Goal: Transaction & Acquisition: Purchase product/service

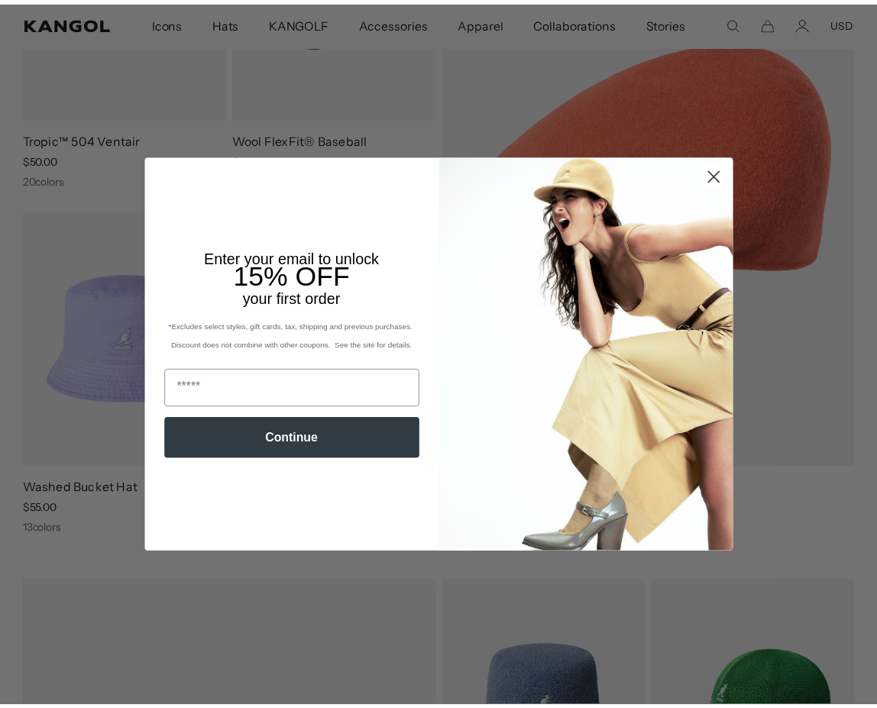
scroll to position [0, 389]
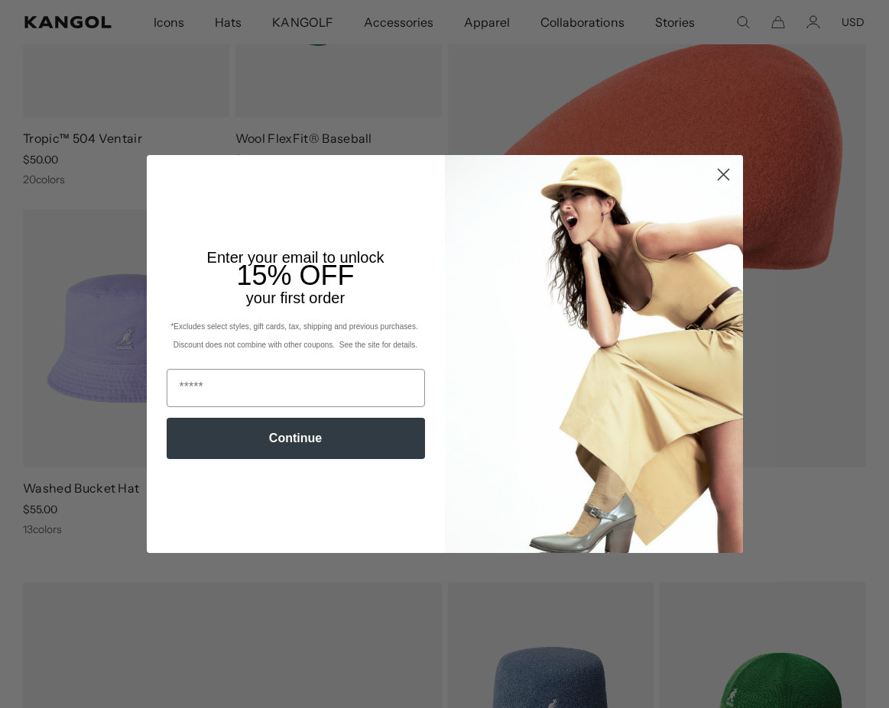
click at [721, 168] on circle "Close dialog" at bounding box center [722, 174] width 25 height 25
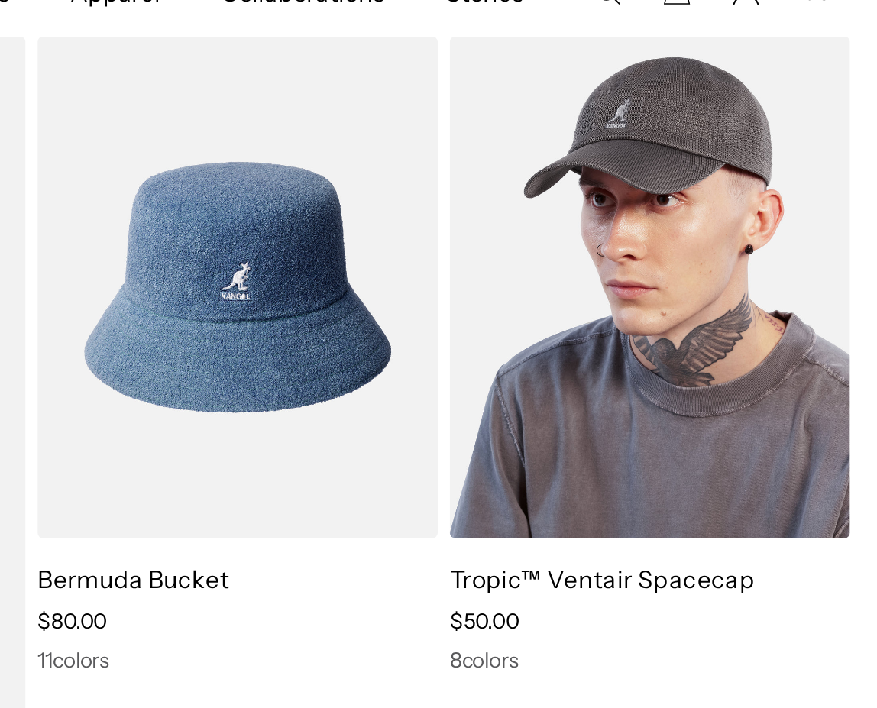
click at [773, 117] on img at bounding box center [752, 171] width 203 height 255
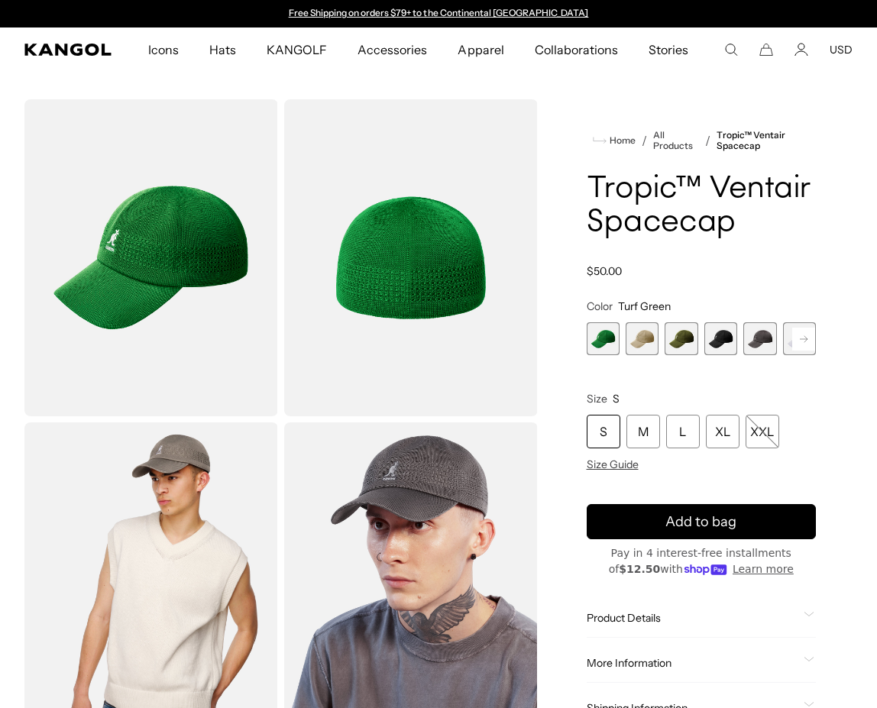
scroll to position [24, 0]
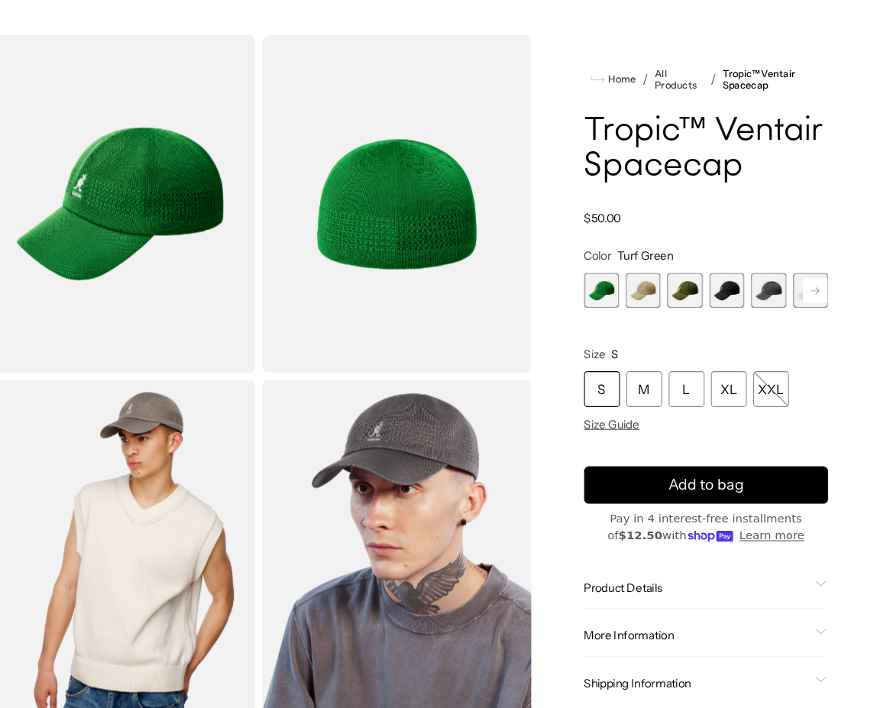
click at [683, 332] on span "3 of 8" at bounding box center [681, 315] width 33 height 33
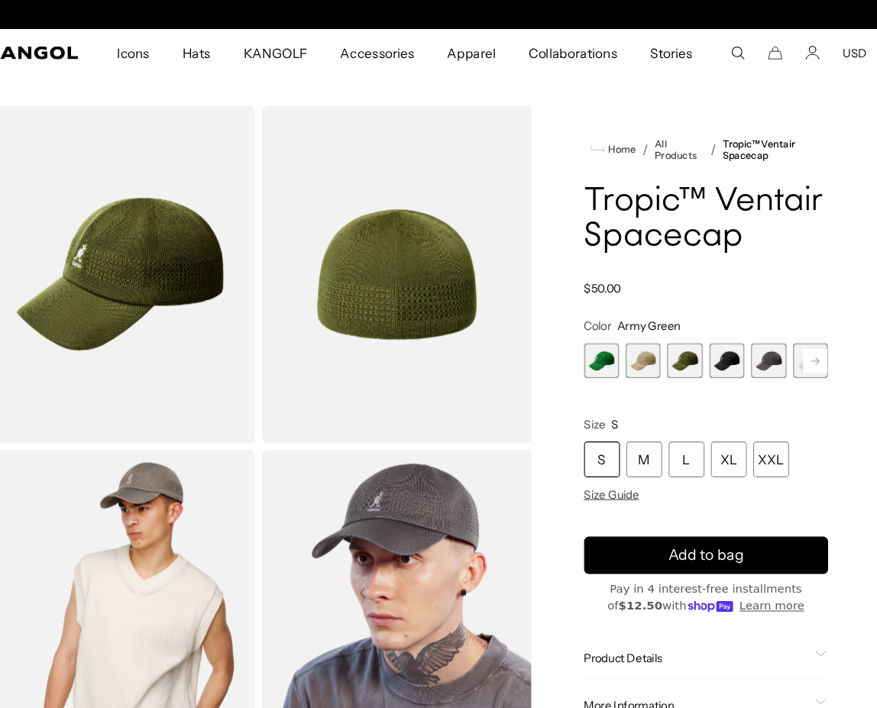
scroll to position [0, 389]
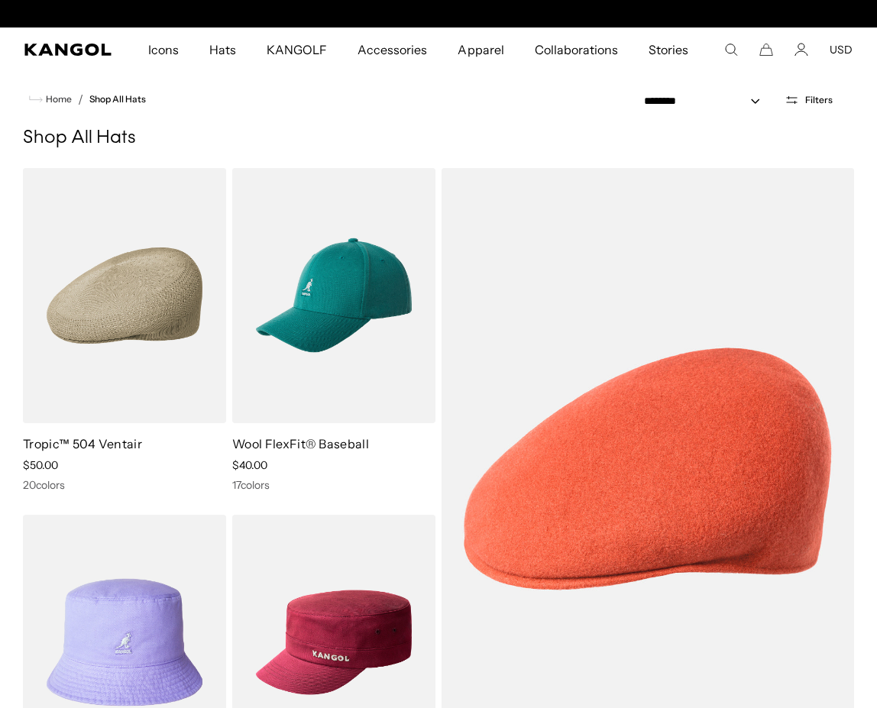
scroll to position [0, 389]
